Goal: Communication & Community: Answer question/provide support

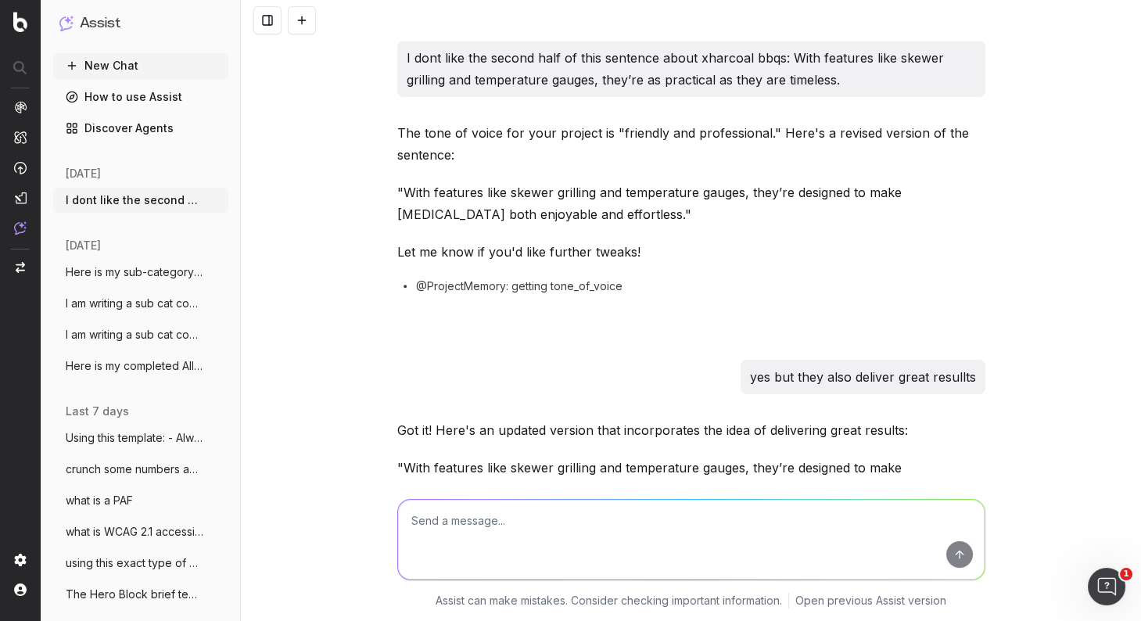
scroll to position [1957, 0]
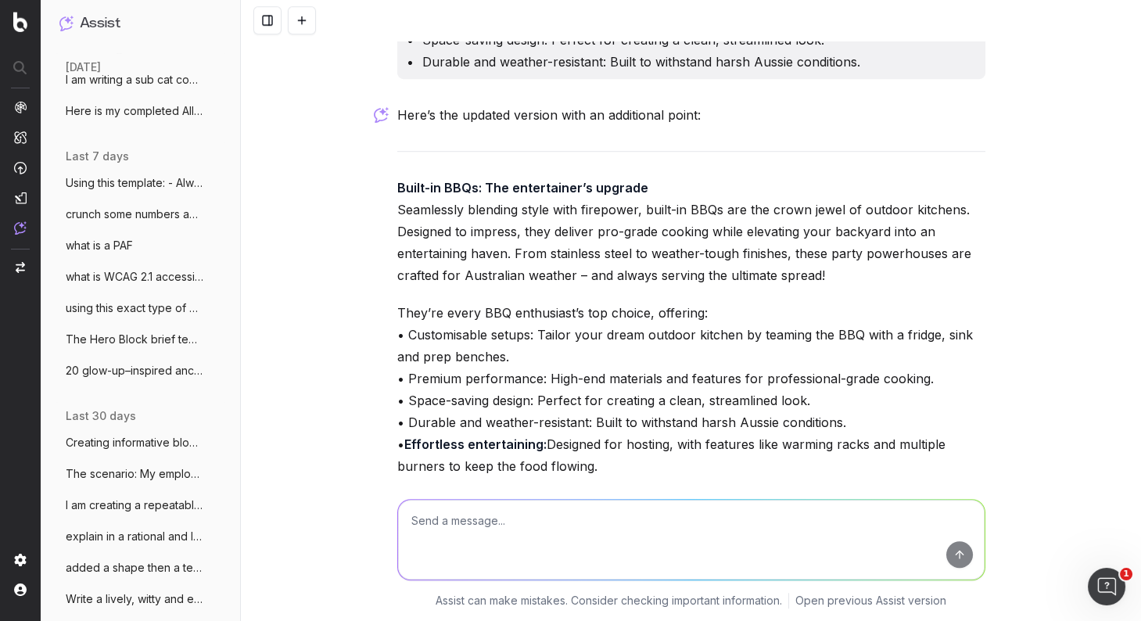
click at [305, 20] on button at bounding box center [302, 20] width 28 height 28
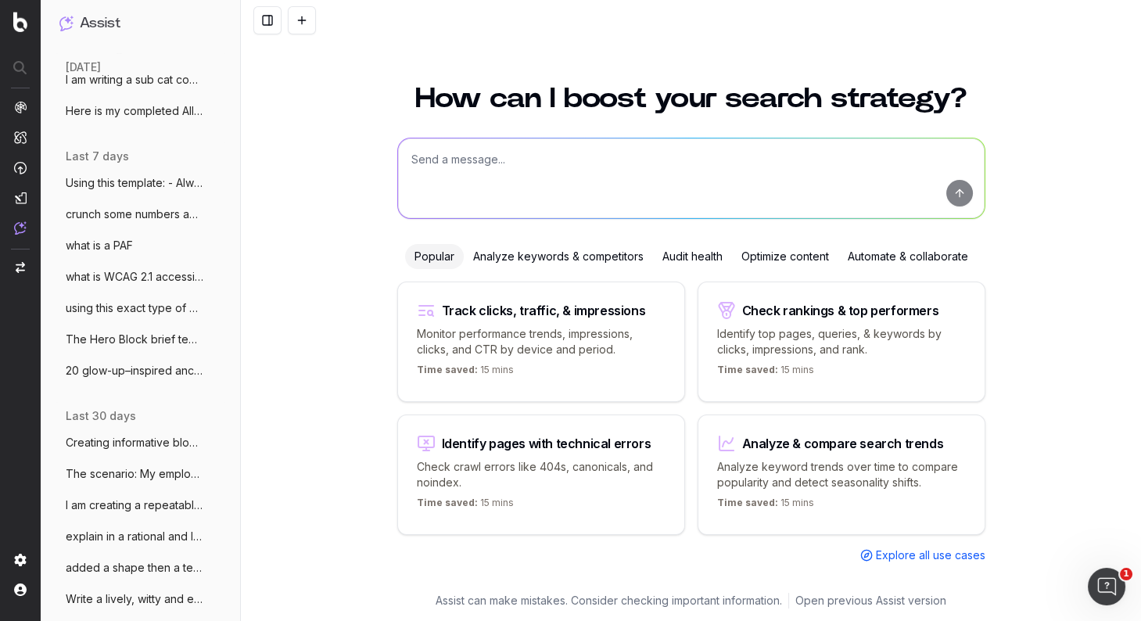
click at [437, 156] on textarea at bounding box center [691, 178] width 587 height 80
click at [923, 159] on textarea "Create a canned response from online franchise to store franchises that is dipl…" at bounding box center [691, 178] width 587 height 80
click at [851, 159] on textarea "Create a canned response from online franchise to store franchises that is dipl…" at bounding box center [691, 178] width 587 height 80
click at [501, 178] on textarea "Create a canned response from online franchise to store franchises that is dipl…" at bounding box center [691, 178] width 587 height 80
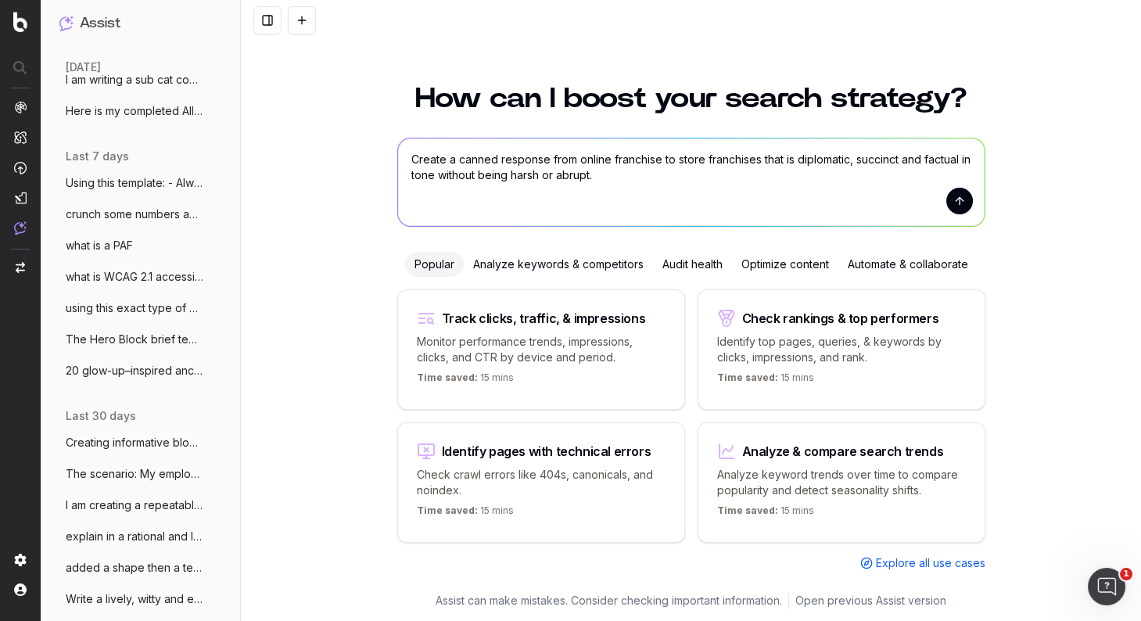
scroll to position [7, 0]
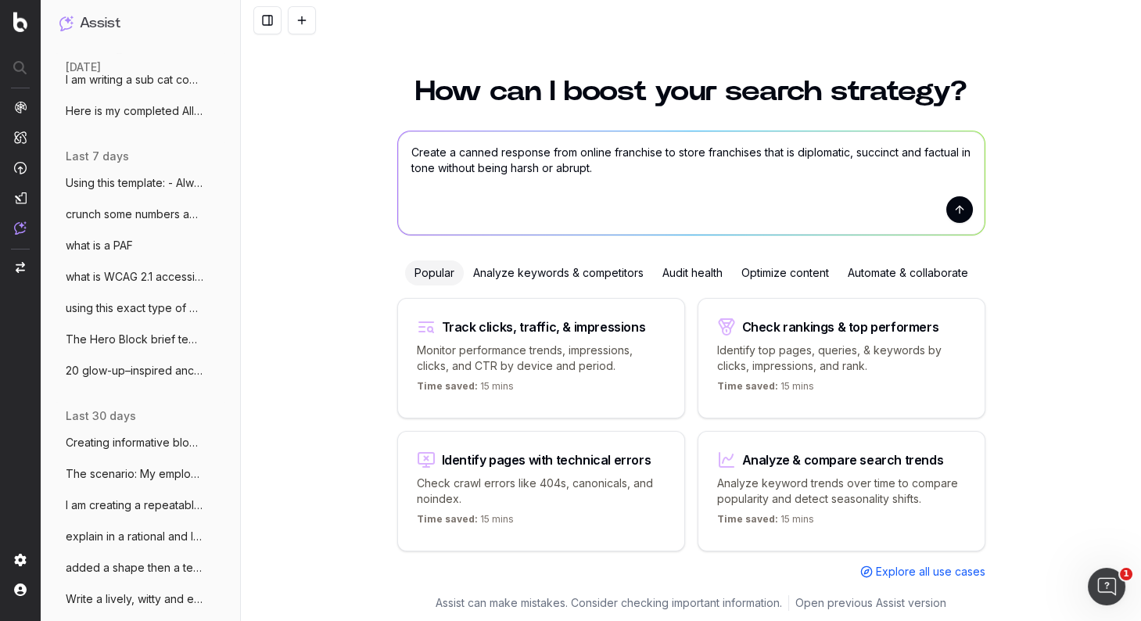
paste textarea "We have been requested to formalise a canned response to franchised stores who …"
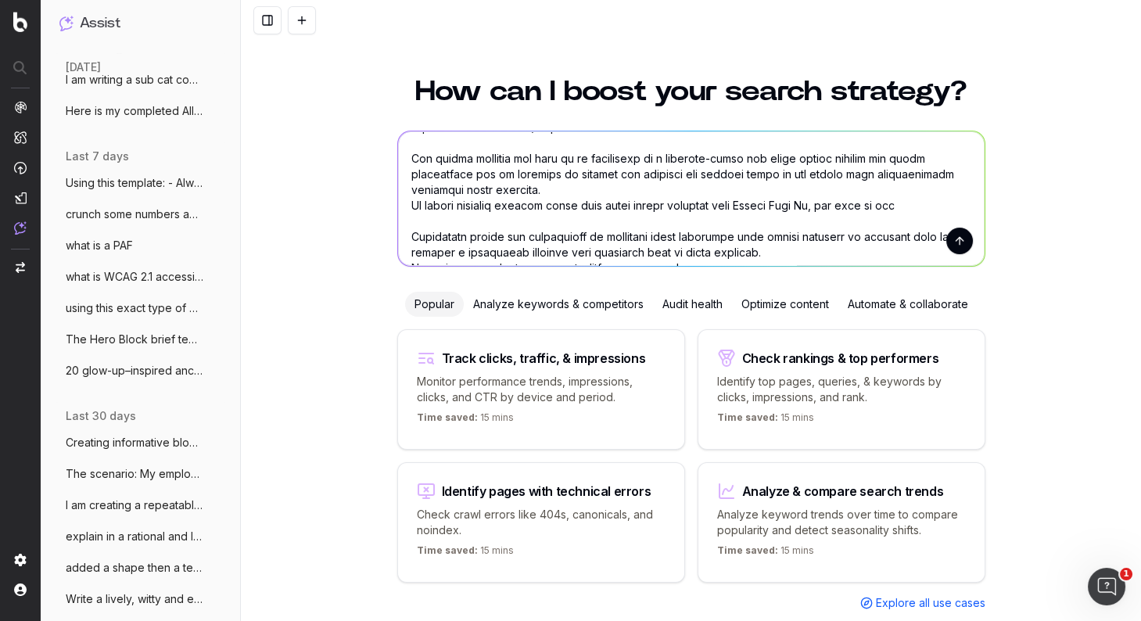
scroll to position [251, 0]
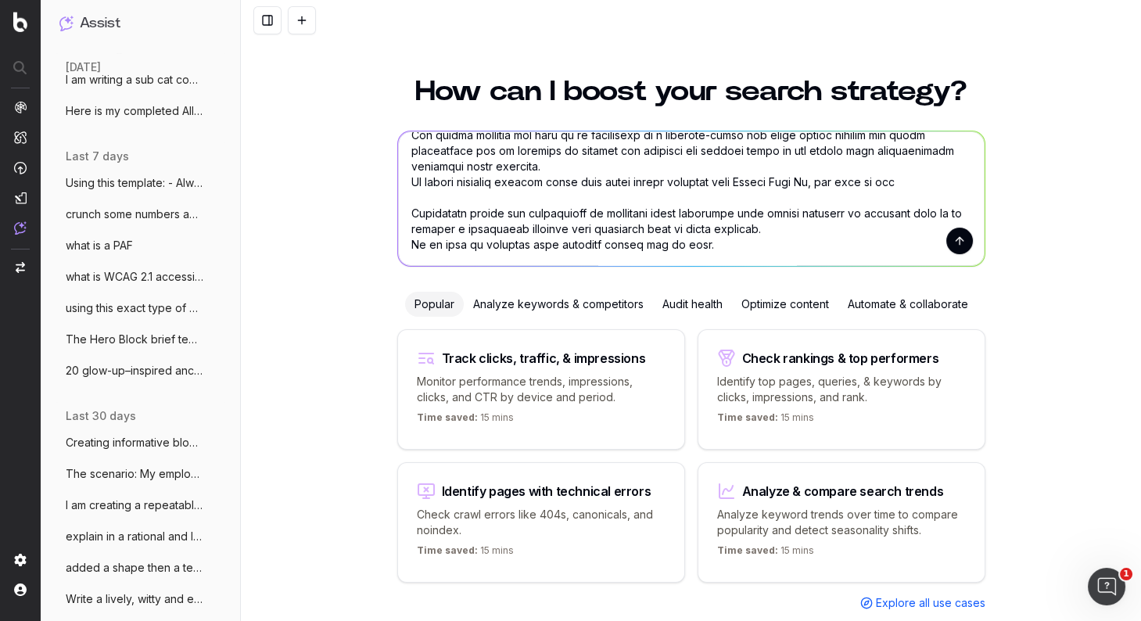
drag, startPoint x: 655, startPoint y: 234, endPoint x: 407, endPoint y: 234, distance: 247.9
click at [407, 234] on textarea at bounding box center [691, 198] width 587 height 135
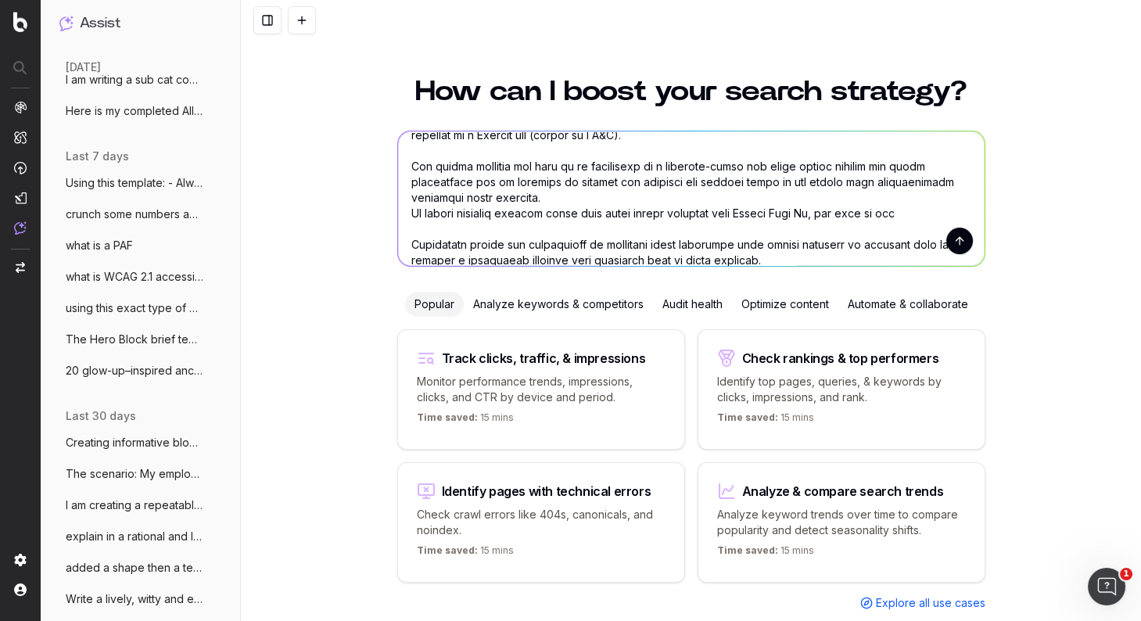
scroll to position [203, 0]
drag, startPoint x: 871, startPoint y: 210, endPoint x: 438, endPoint y: 228, distance: 433.6
click at [414, 224] on textarea at bounding box center [691, 198] width 587 height 135
click at [610, 231] on textarea at bounding box center [691, 198] width 587 height 135
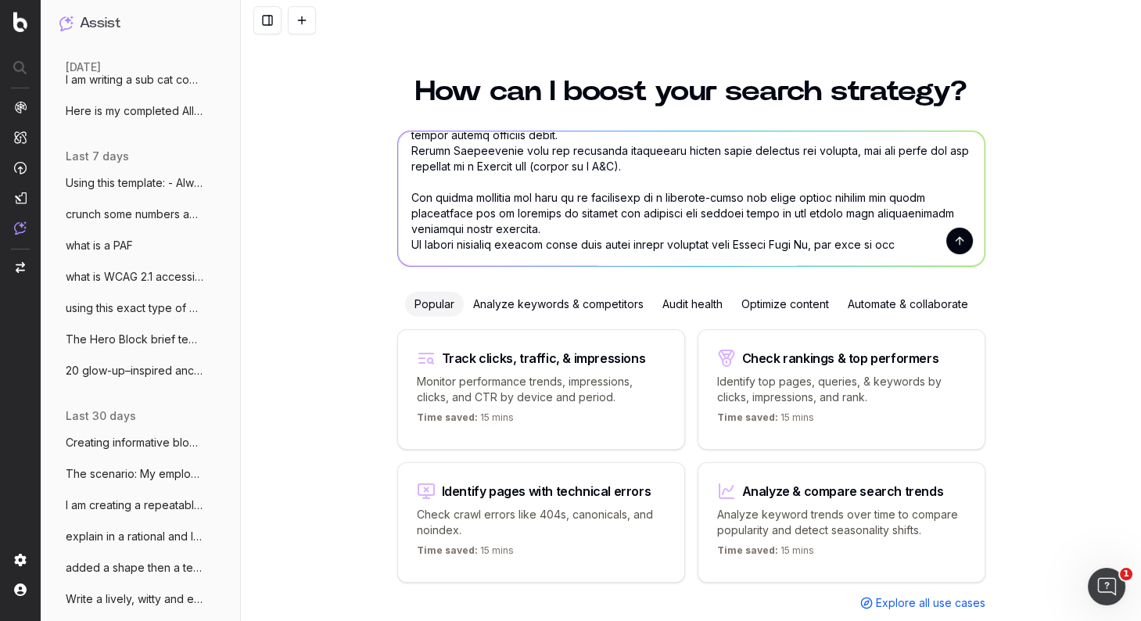
scroll to position [170, 0]
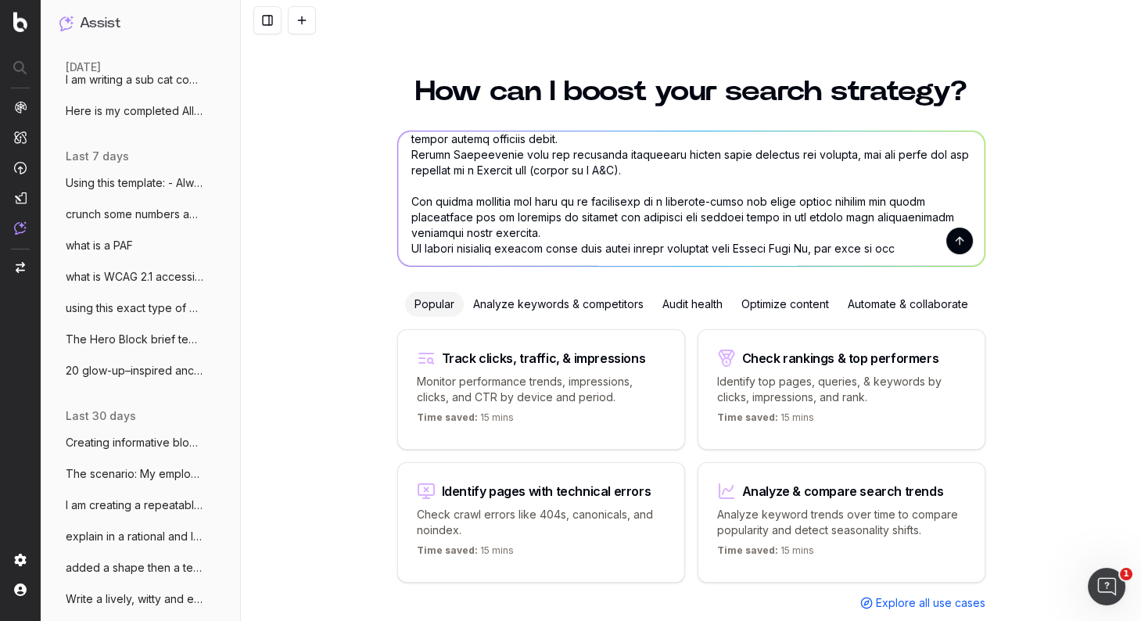
click at [809, 246] on textarea at bounding box center [691, 198] width 587 height 135
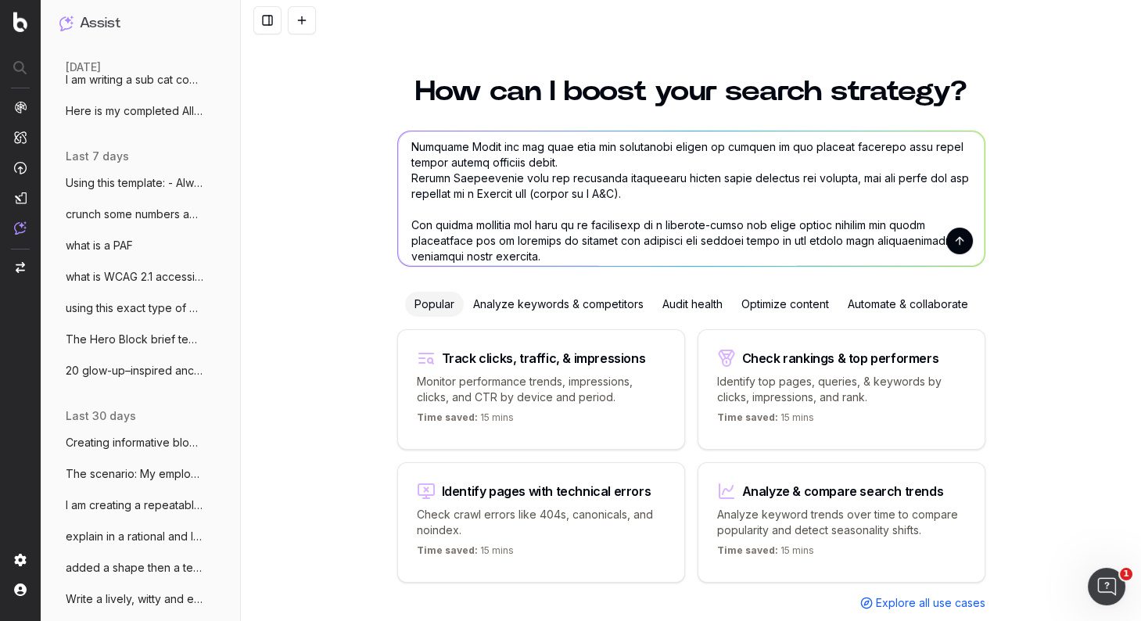
scroll to position [151, 0]
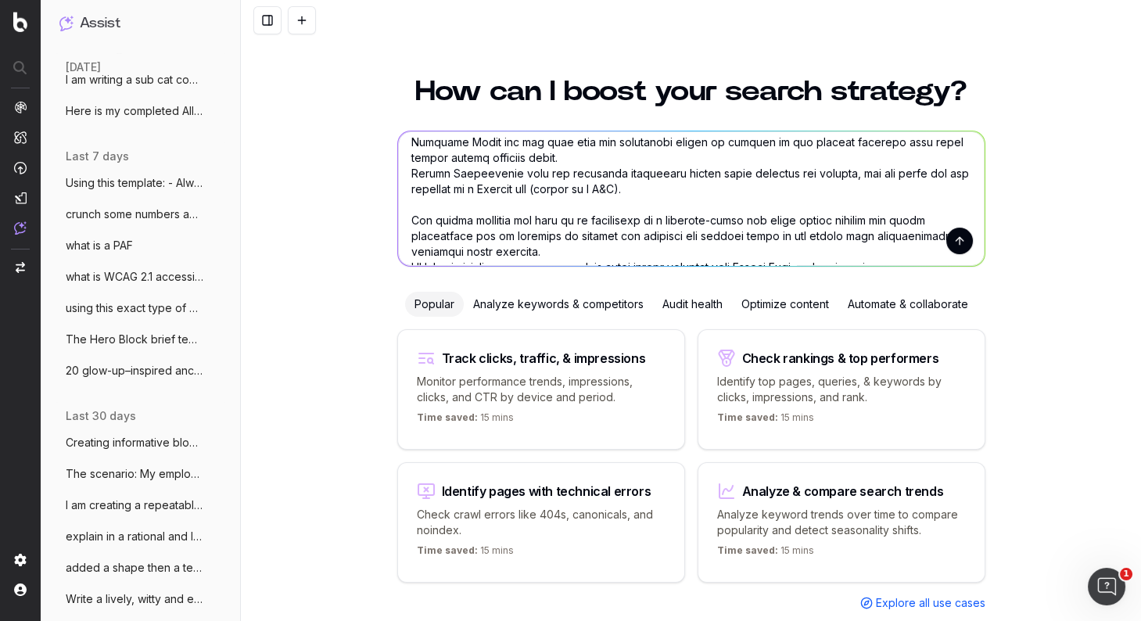
drag, startPoint x: 662, startPoint y: 196, endPoint x: 622, endPoint y: 190, distance: 40.3
click at [563, 189] on textarea at bounding box center [691, 198] width 587 height 135
drag, startPoint x: 655, startPoint y: 185, endPoint x: 571, endPoint y: 192, distance: 84.8
click at [559, 189] on textarea at bounding box center [691, 198] width 587 height 135
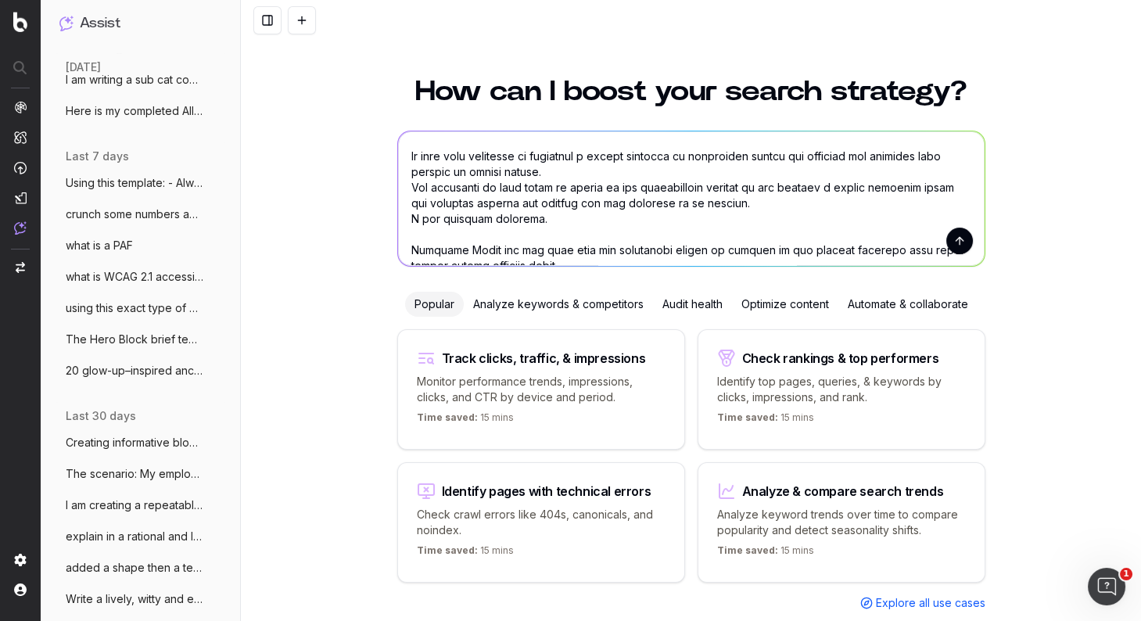
scroll to position [41, 0]
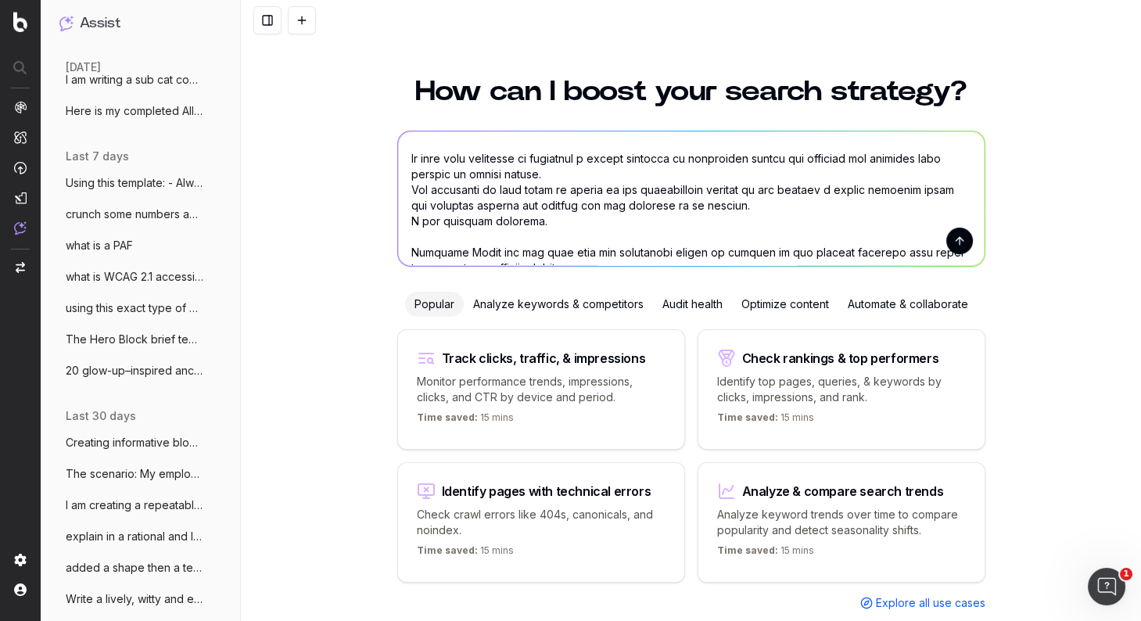
drag, startPoint x: 537, startPoint y: 223, endPoint x: 370, endPoint y: 225, distance: 167.4
click at [359, 224] on div "How can I boost your search strategy? Popular Analyze keywords & competitors Au…" at bounding box center [691, 357] width 900 height 596
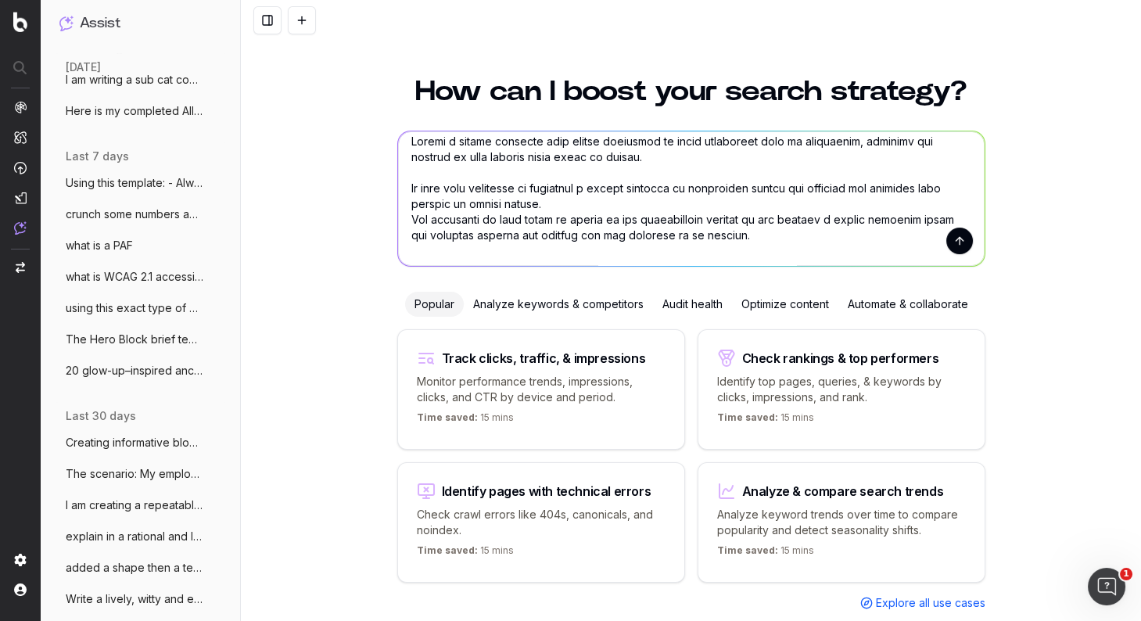
scroll to position [5, 0]
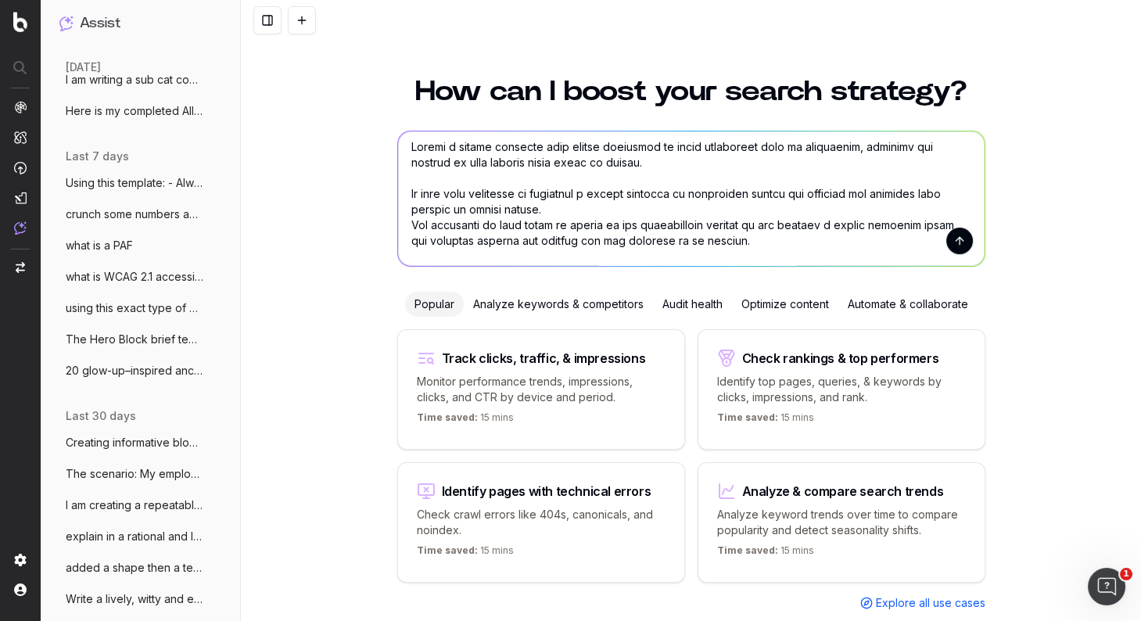
drag, startPoint x: 549, startPoint y: 192, endPoint x: 399, endPoint y: 199, distance: 150.3
click at [399, 198] on textarea at bounding box center [691, 198] width 587 height 135
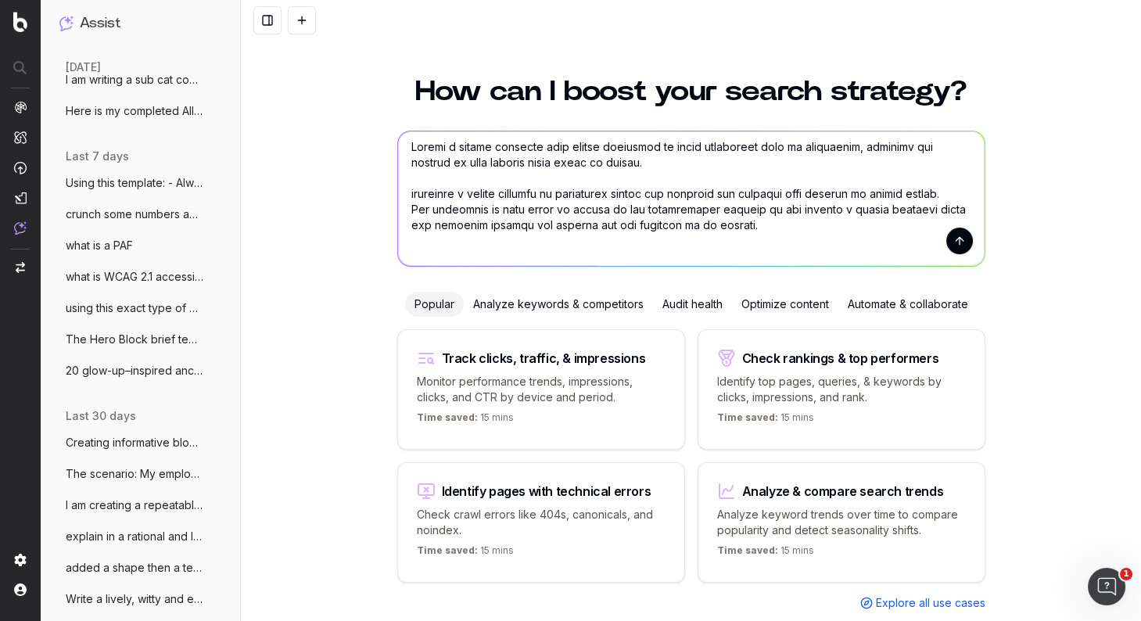
type textarea "Create a canned response from online franchise to store franchises that is dipl…"
click at [960, 242] on button "submit" at bounding box center [959, 241] width 27 height 27
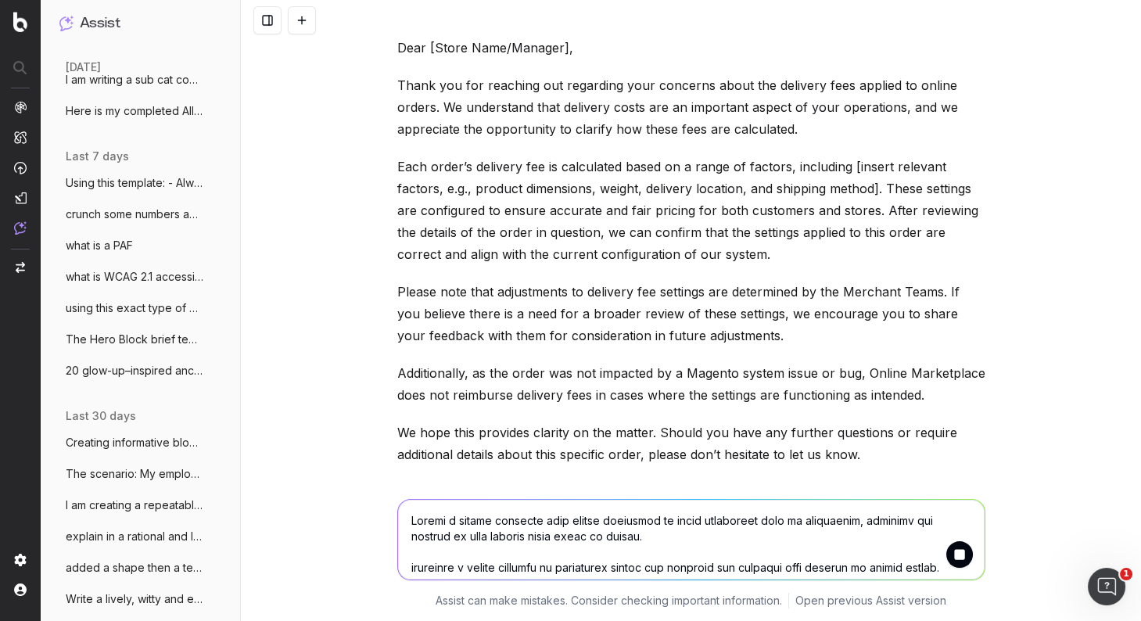
scroll to position [623, 0]
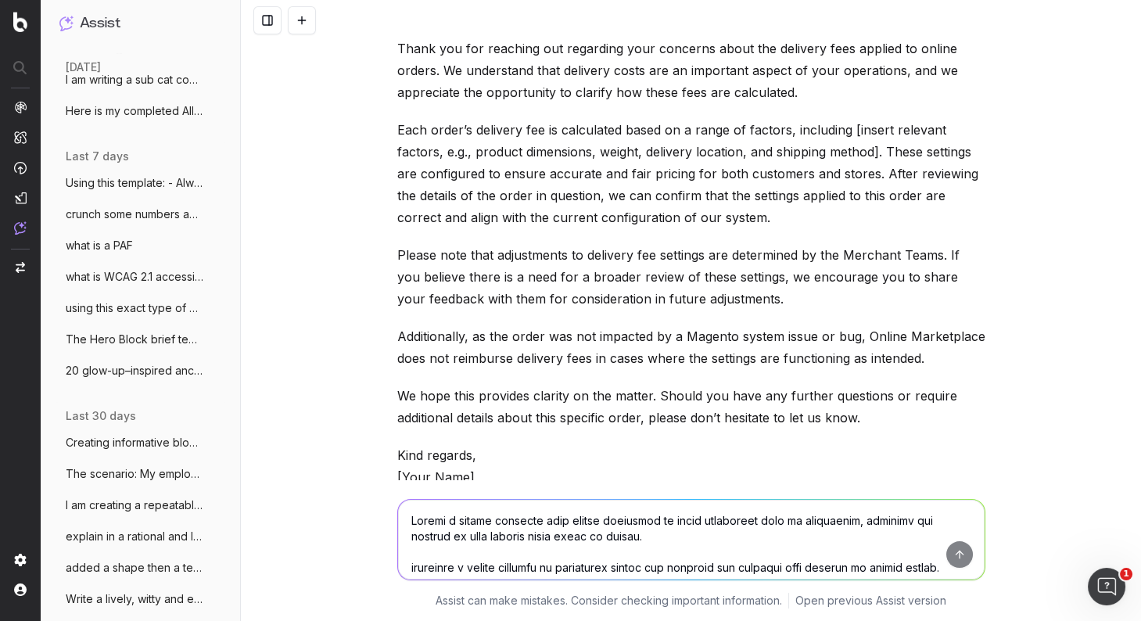
scroll to position [624, 0]
click at [554, 448] on p "Kind regards, [Your Name] [Your Position] [Contact Information]" at bounding box center [691, 487] width 588 height 88
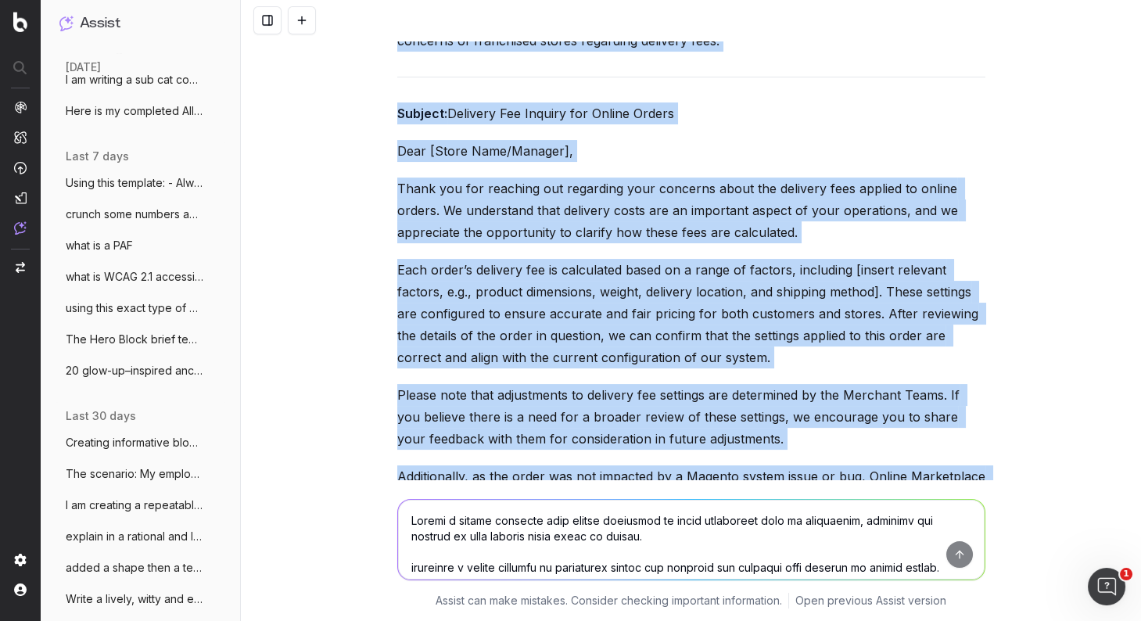
scroll to position [465, 0]
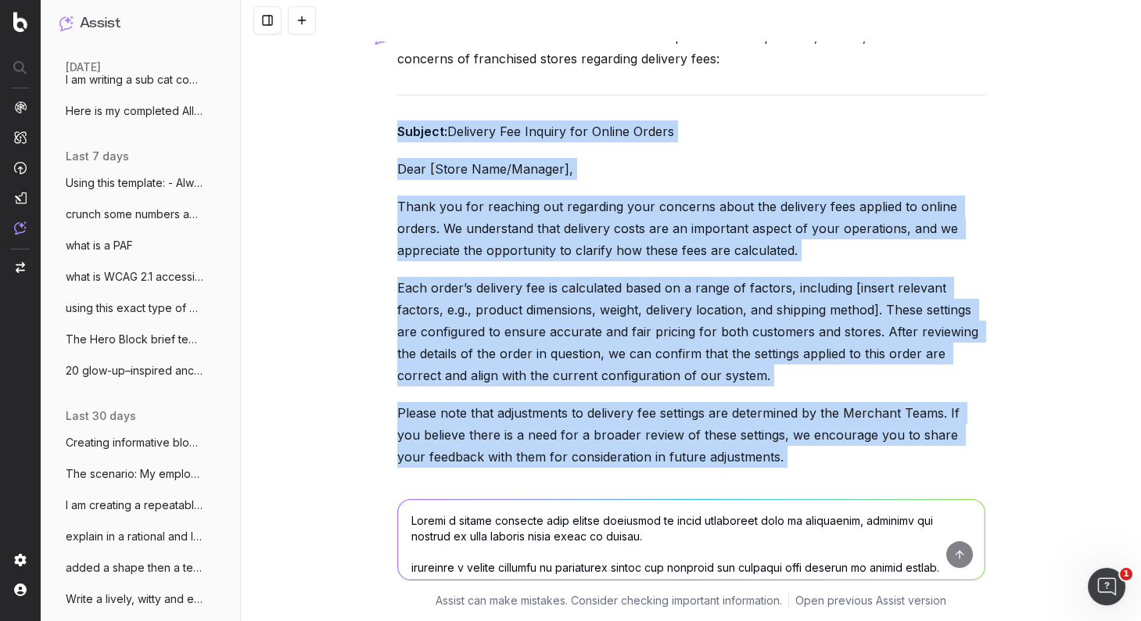
drag, startPoint x: 511, startPoint y: 466, endPoint x: 401, endPoint y: 138, distance: 345.7
click at [393, 133] on div "Create a canned response from online franchise to store franchises that is dipl…" at bounding box center [691, 283] width 601 height 1416
copy div "Loremip: Dolorsit Ame Consect adi Elitse Doeius Temp [Incid Utla/Etdolor], Magn…"
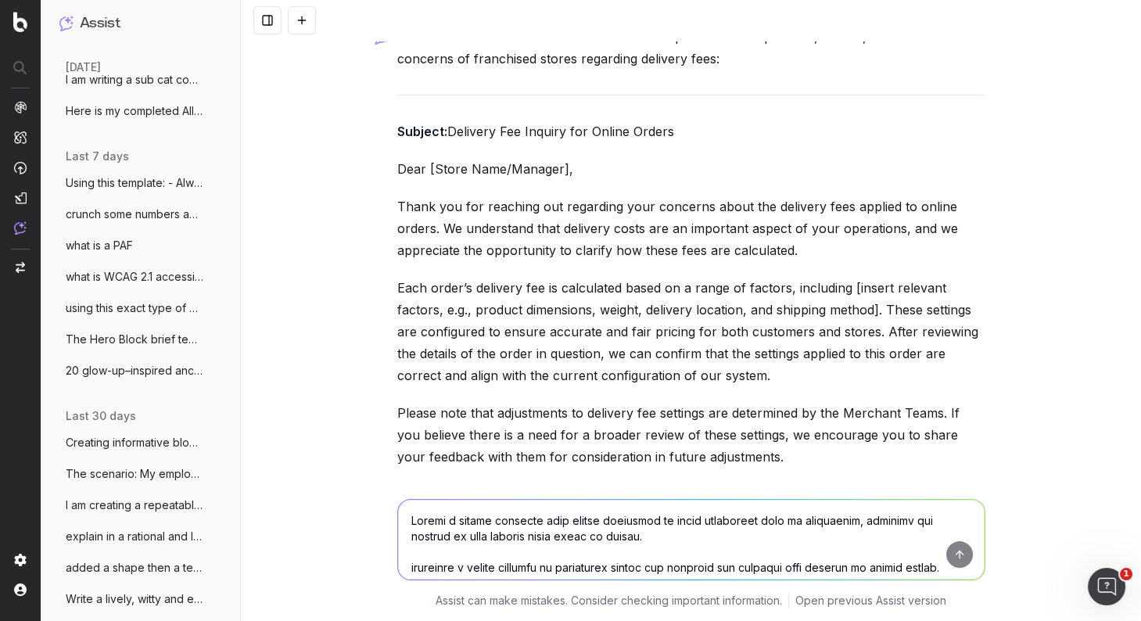
click at [437, 524] on textarea at bounding box center [691, 540] width 587 height 80
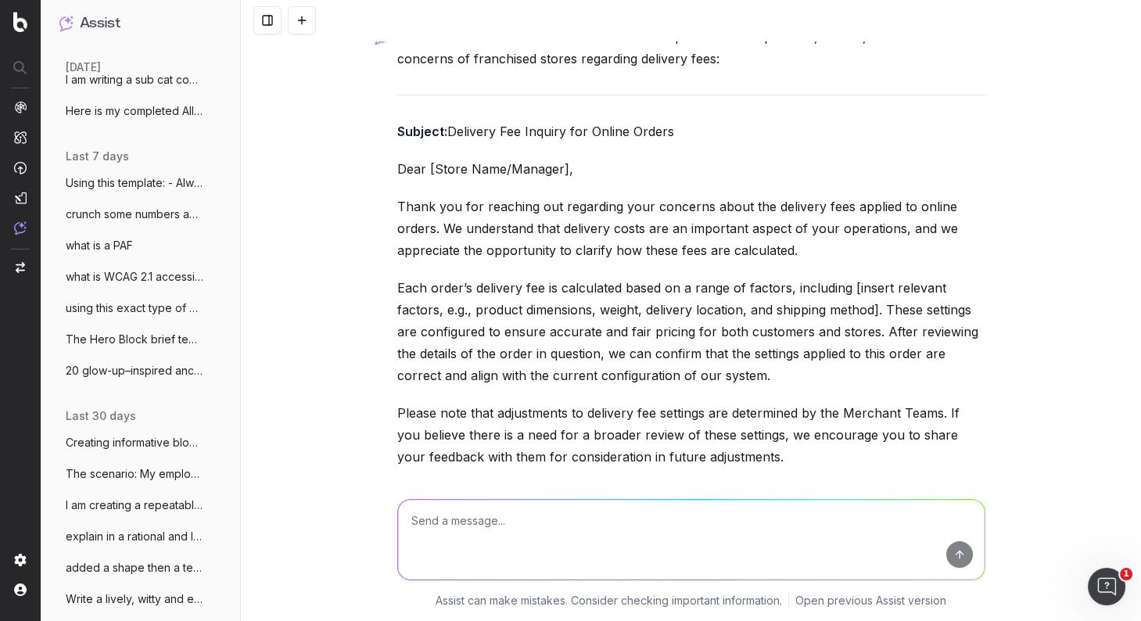
paste textarea "Loremip: Dolorsit Ame Consect adi Elitse Doeius Temp [Incid Utla/Etdolor], Magn…"
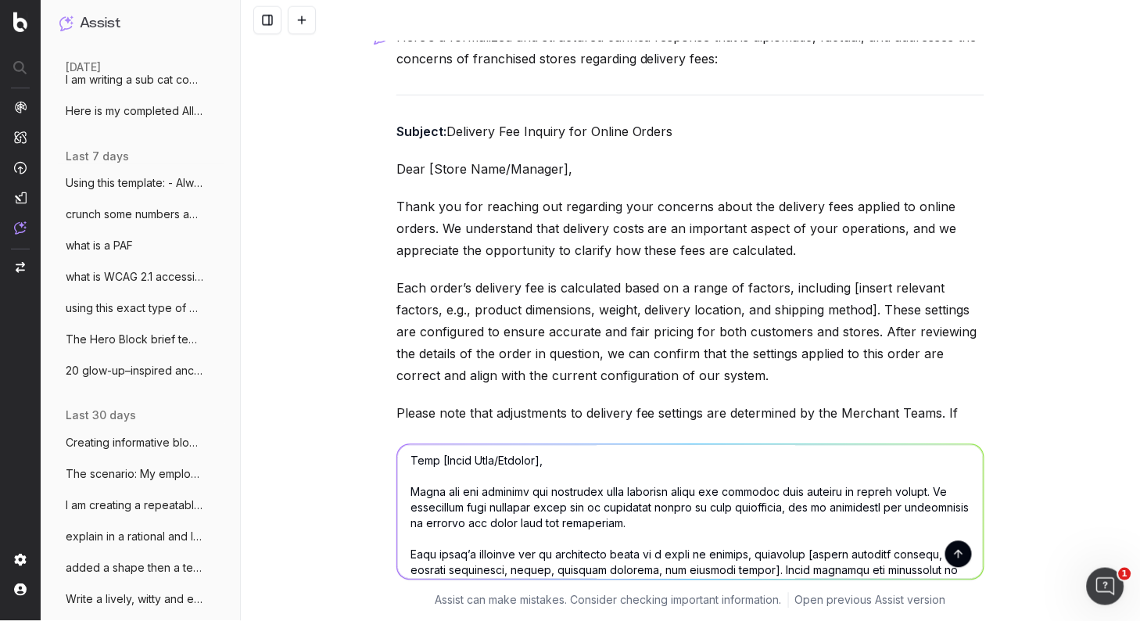
scroll to position [40, 0]
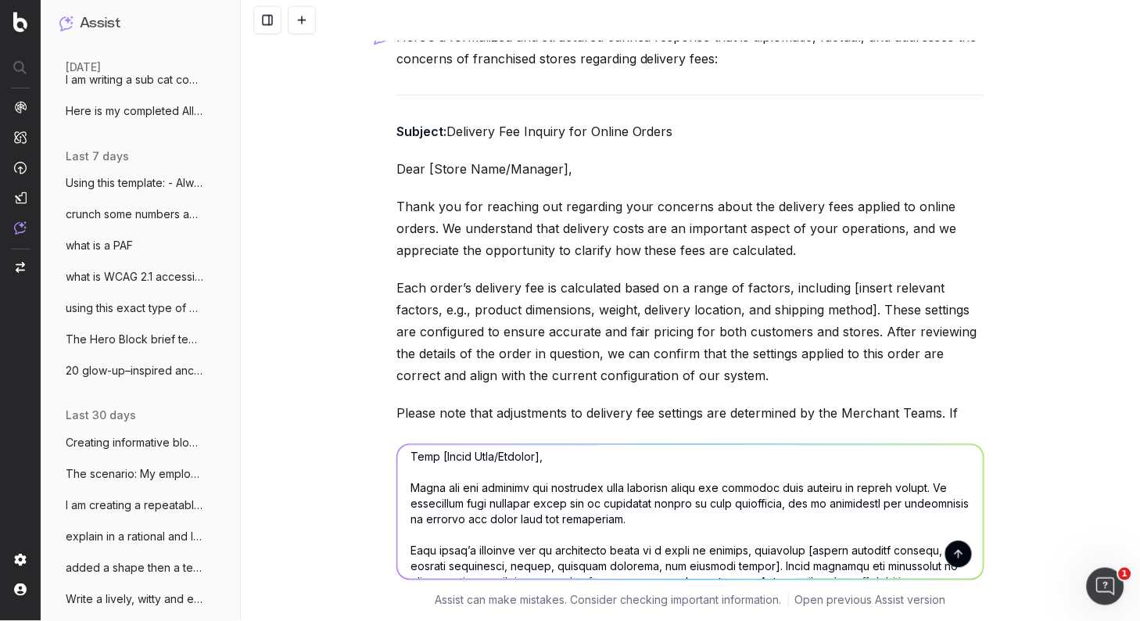
click at [839, 504] on textarea at bounding box center [690, 512] width 587 height 135
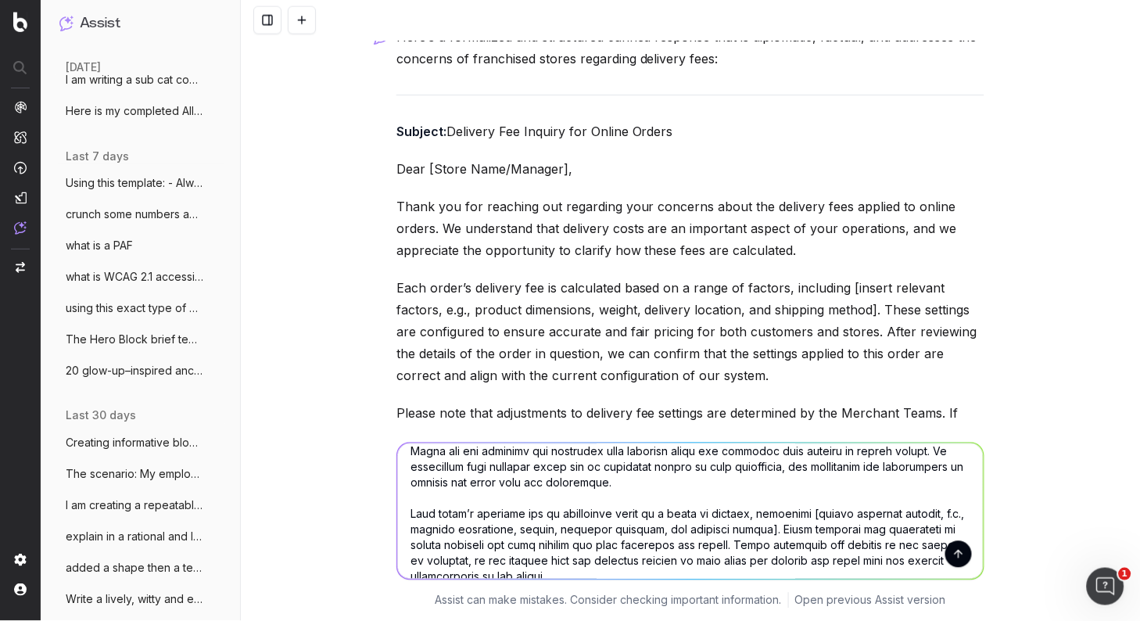
scroll to position [78, 0]
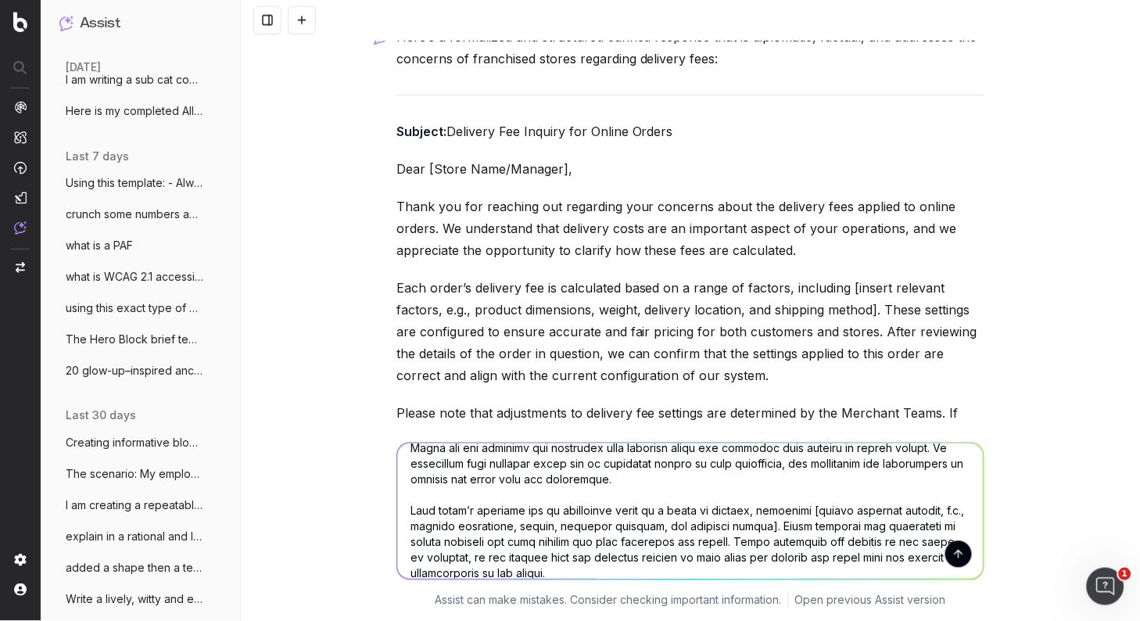
click at [764, 493] on textarea at bounding box center [690, 511] width 587 height 136
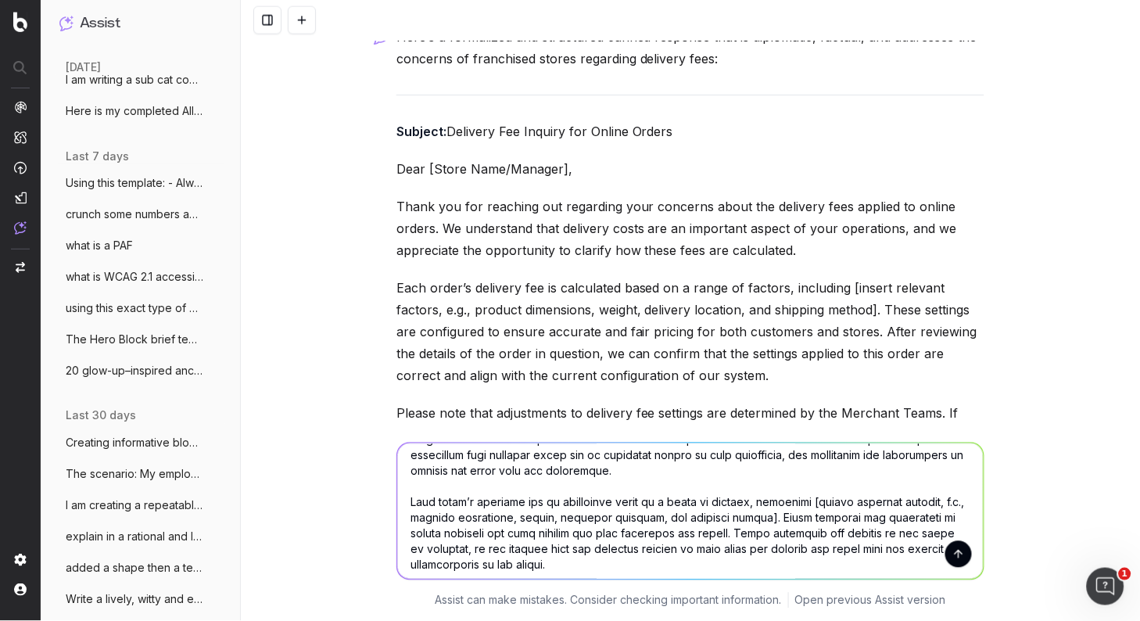
scroll to position [91, 0]
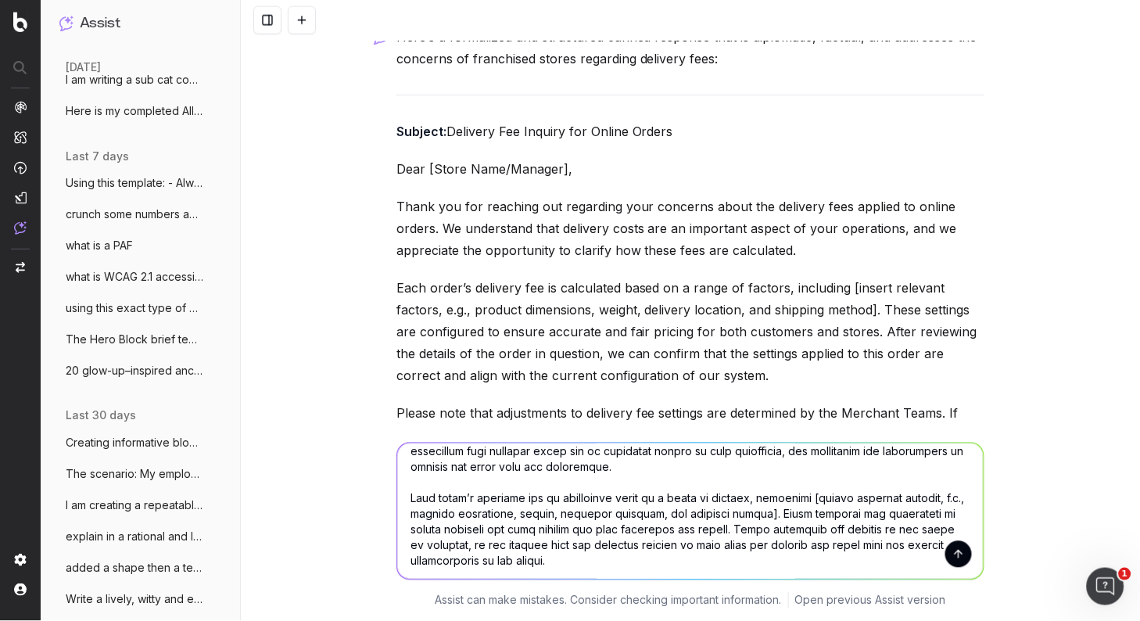
drag, startPoint x: 554, startPoint y: 513, endPoint x: 807, endPoint y: 499, distance: 253.8
click at [807, 499] on textarea at bounding box center [690, 511] width 587 height 136
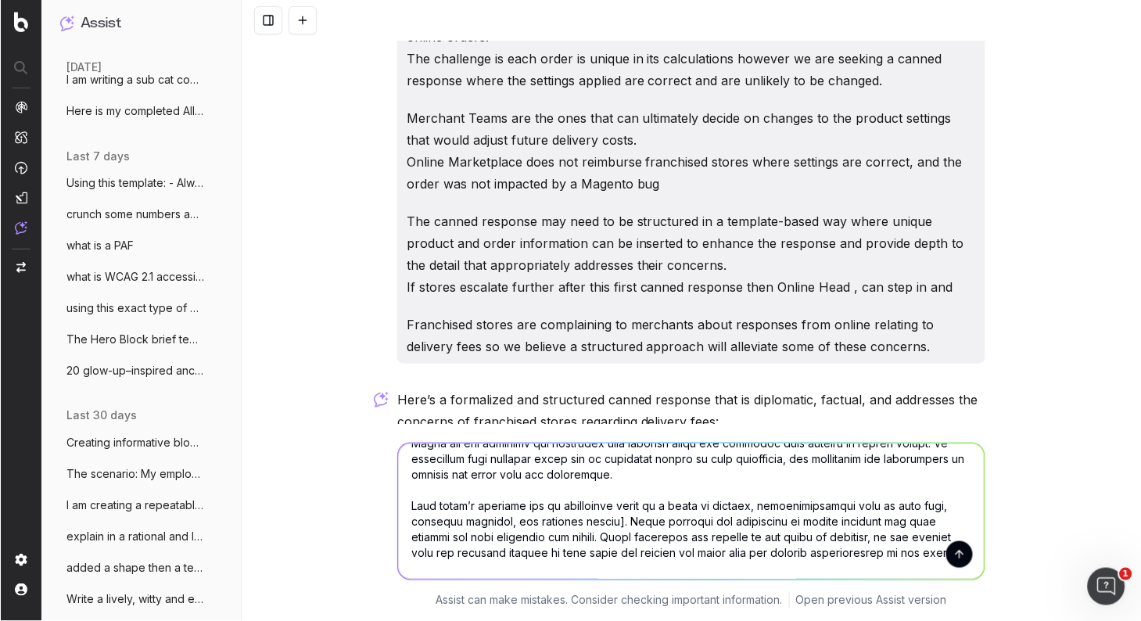
scroll to position [87, 0]
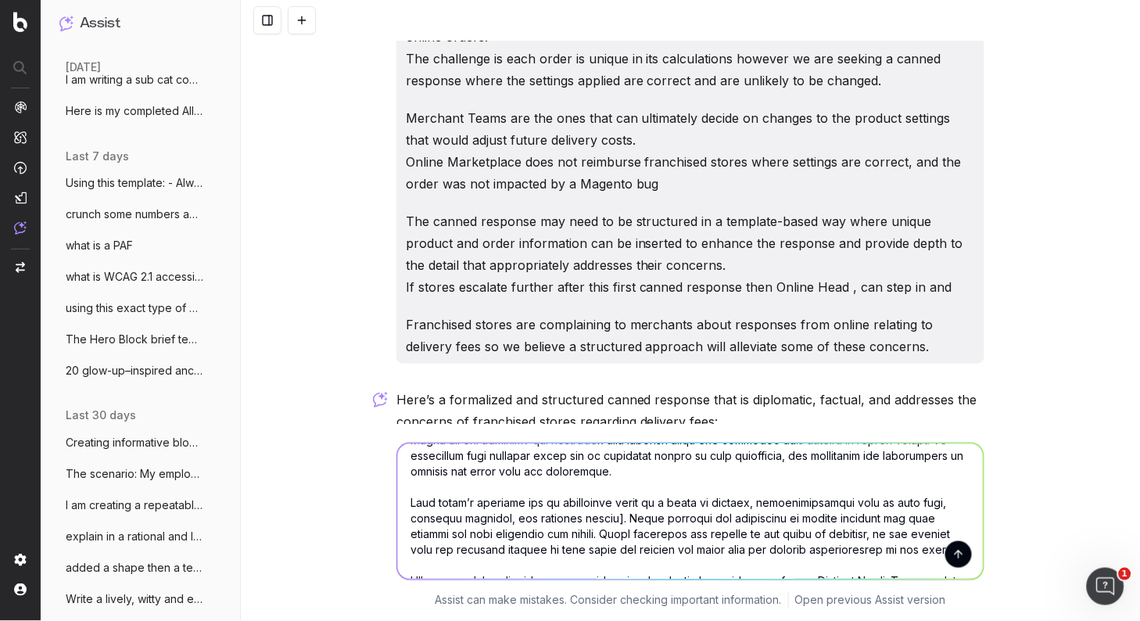
click at [806, 501] on textarea at bounding box center [690, 511] width 587 height 136
click at [615, 518] on textarea at bounding box center [690, 511] width 587 height 136
click at [746, 552] on textarea at bounding box center [691, 511] width 587 height 136
drag, startPoint x: 773, startPoint y: 518, endPoint x: 794, endPoint y: 540, distance: 29.9
click at [773, 519] on textarea at bounding box center [691, 511] width 587 height 136
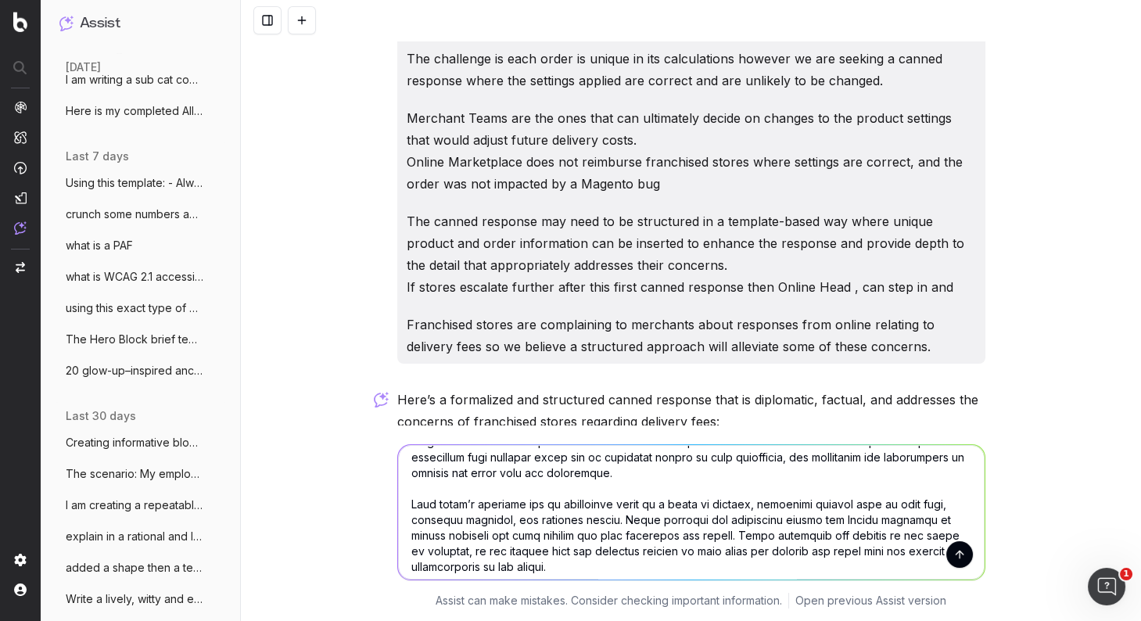
type textarea "Loremip: Dolorsit Ame Consect adi Elitse Doeius Temp [Incid Utla/Etdolor], Magn…"
